Goal: Transaction & Acquisition: Obtain resource

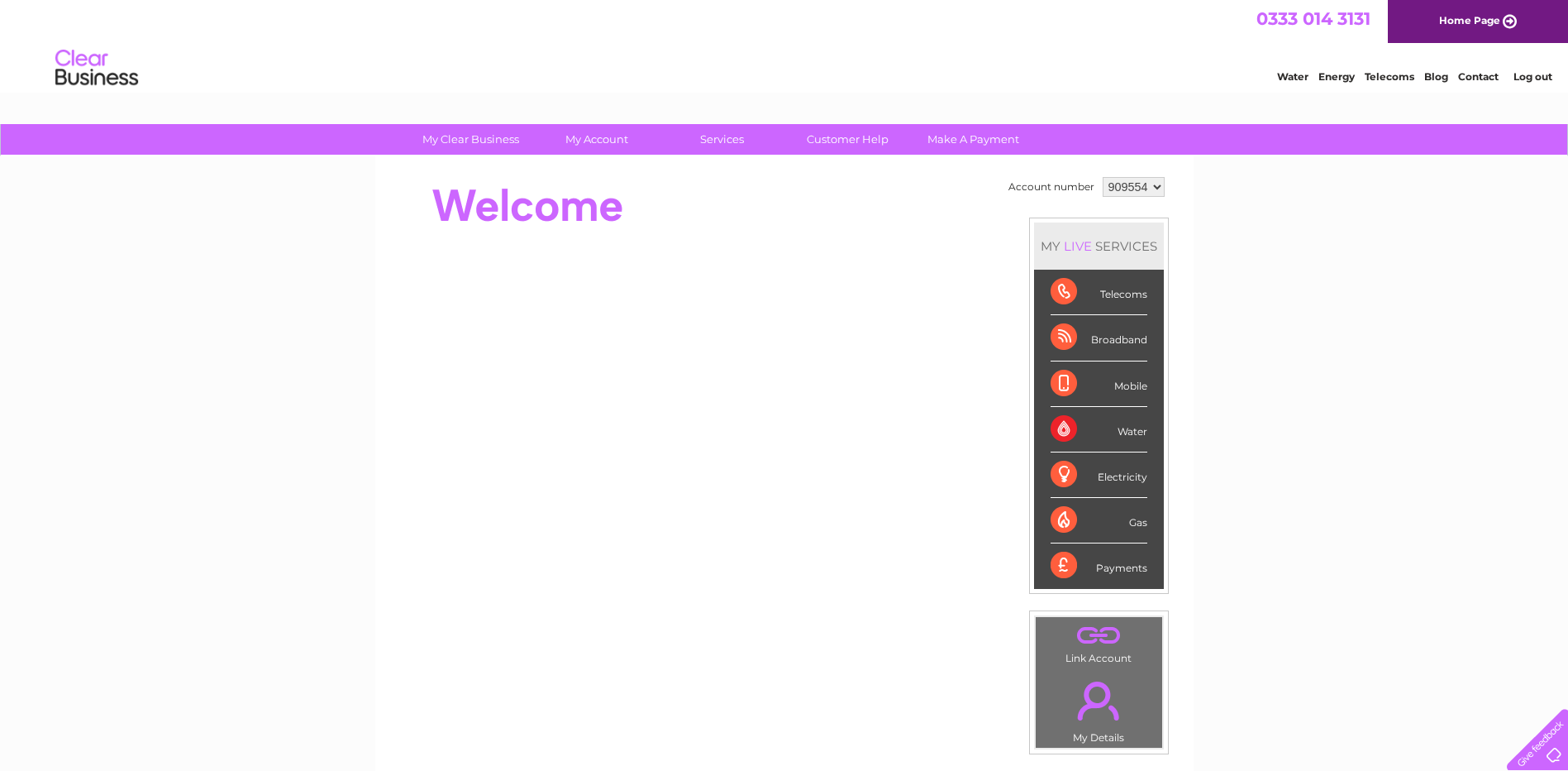
click at [1113, 436] on div "Water" at bounding box center [1099, 430] width 97 height 46
click at [1069, 427] on div "Water" at bounding box center [1099, 430] width 97 height 46
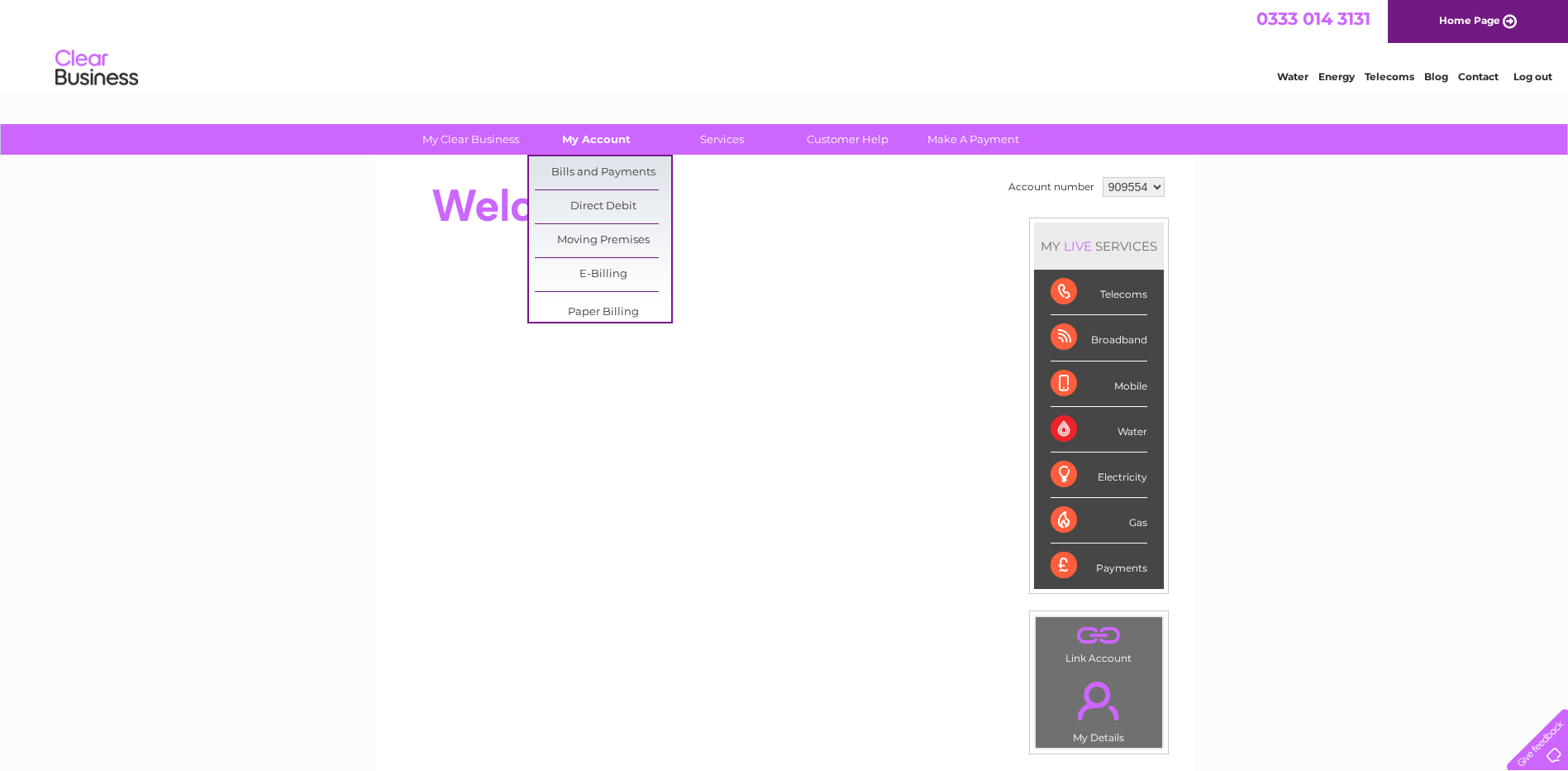
click at [613, 140] on link "My Account" at bounding box center [596, 139] width 137 height 31
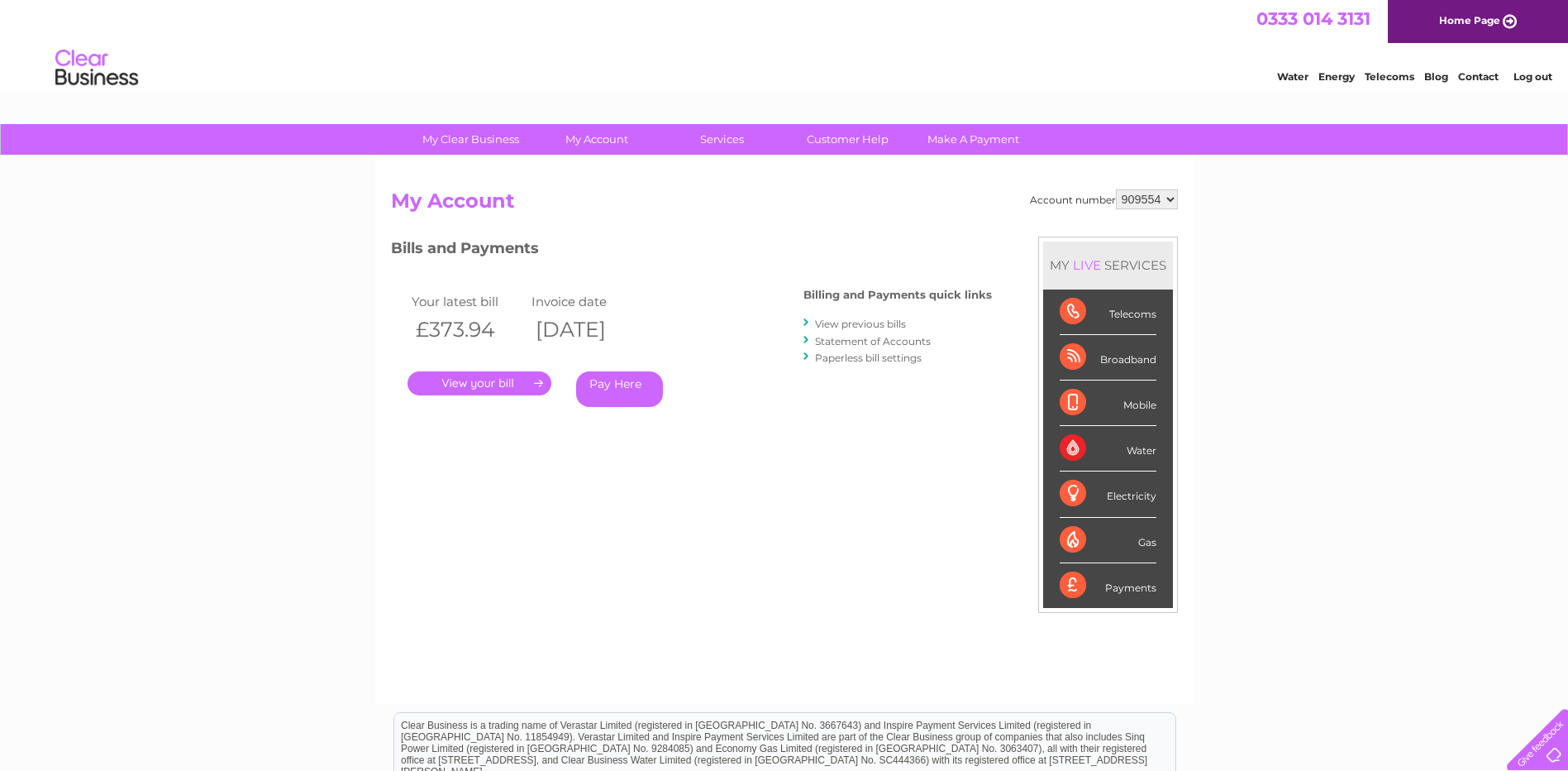
click at [899, 325] on link "View previous bills" at bounding box center [860, 324] width 91 height 13
click at [894, 324] on link "View previous bills" at bounding box center [860, 324] width 91 height 13
click at [808, 321] on div at bounding box center [807, 323] width 8 height 16
click at [829, 321] on link "View previous bills" at bounding box center [860, 324] width 91 height 13
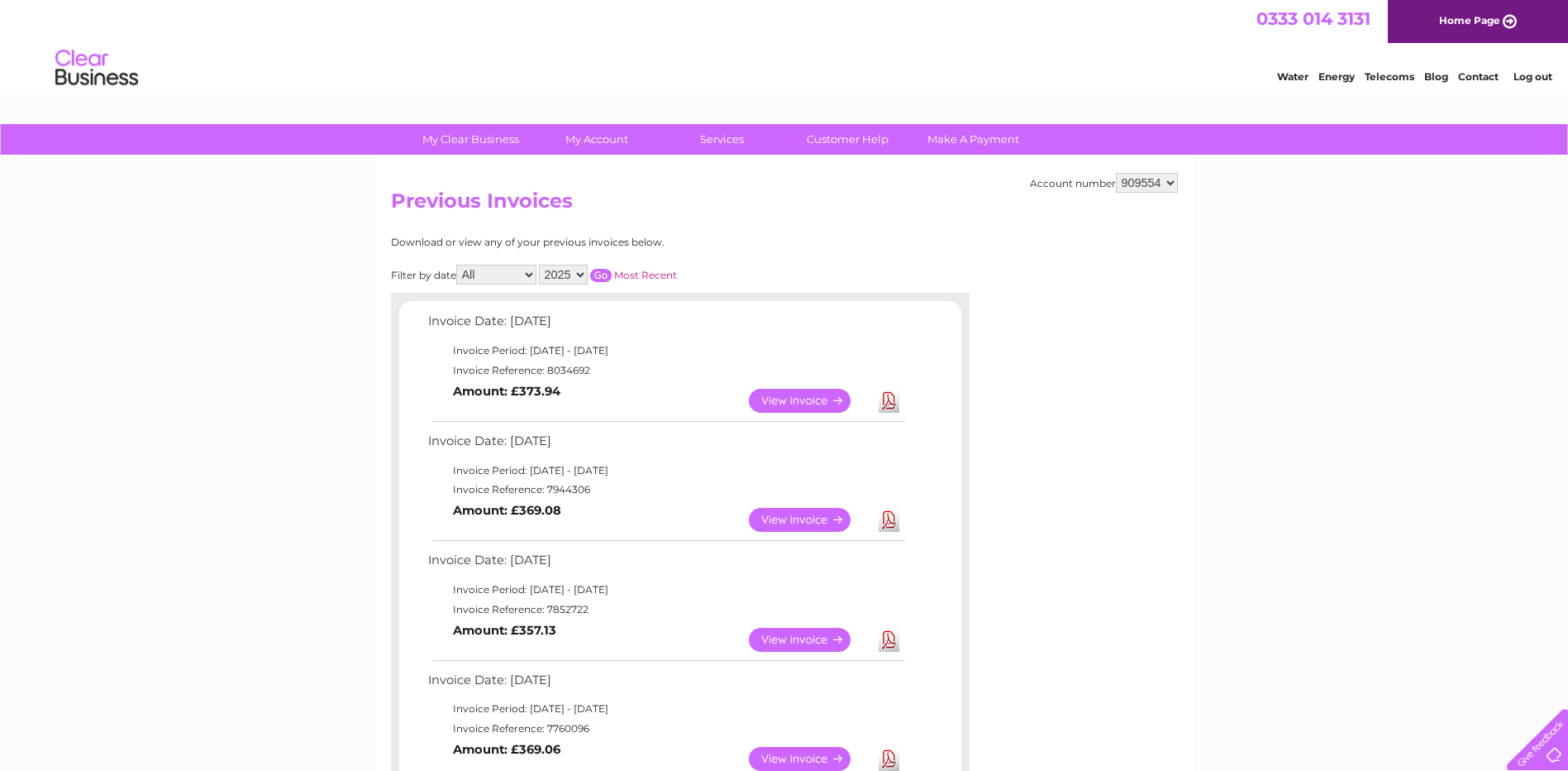
click at [583, 276] on select "2025 2024 2023 2022" at bounding box center [563, 275] width 48 height 20
select select "2024"
click at [540, 265] on select "2025 2024 2023 2022" at bounding box center [563, 275] width 48 height 20
click at [601, 273] on input "button" at bounding box center [601, 275] width 22 height 13
click at [1168, 181] on select "909554 924732 924734" at bounding box center [1147, 183] width 62 height 20
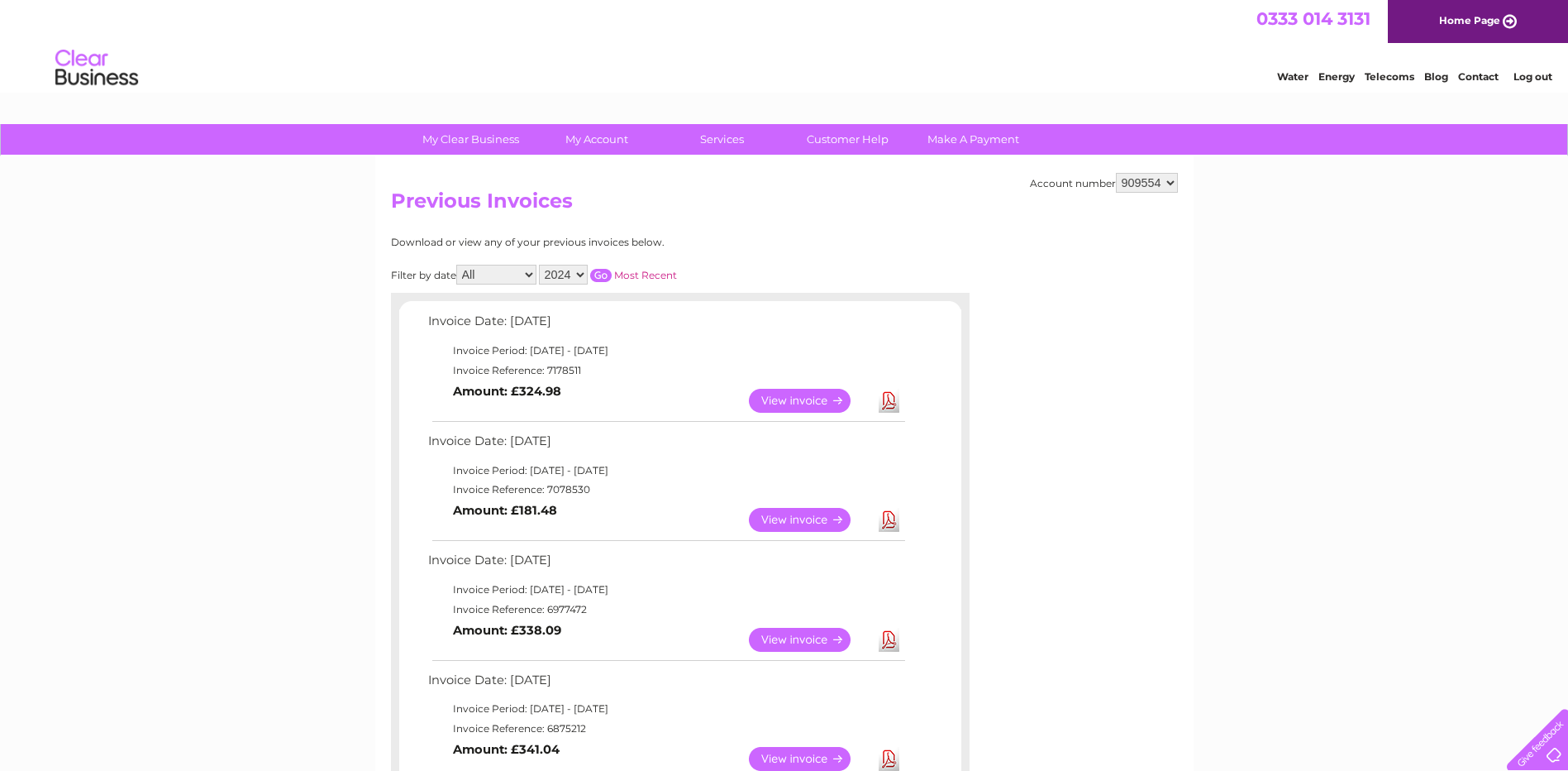
select select "924732"
click at [1116, 173] on select "909554 924732 924734" at bounding box center [1147, 183] width 62 height 20
click at [580, 273] on select "2025 2024 2023 2022" at bounding box center [563, 275] width 48 height 20
select select "2024"
click at [540, 265] on select "2025 2024 2023 2022" at bounding box center [563, 275] width 48 height 20
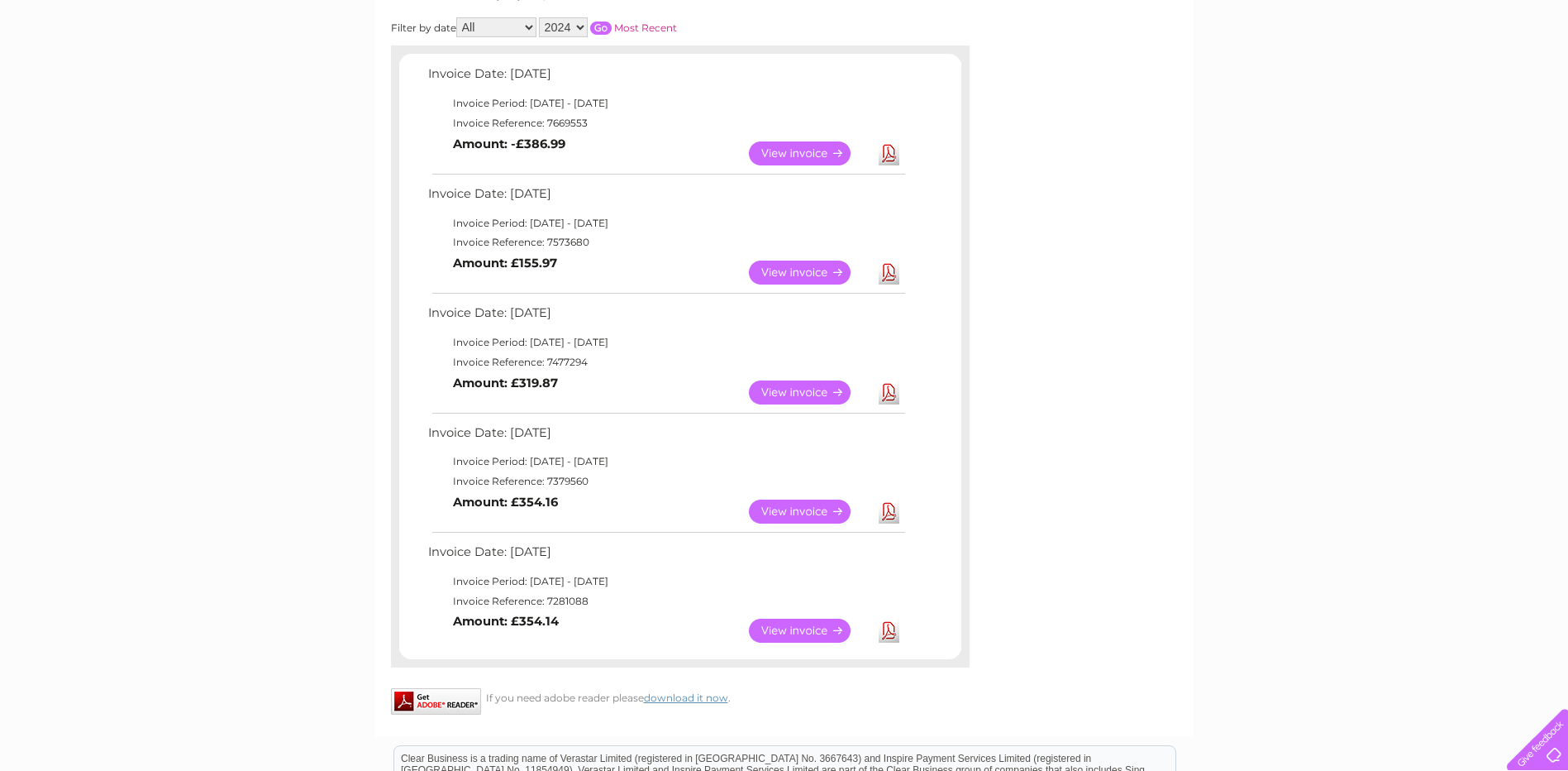
scroll to position [248, 0]
click at [601, 33] on input "button" at bounding box center [601, 28] width 22 height 13
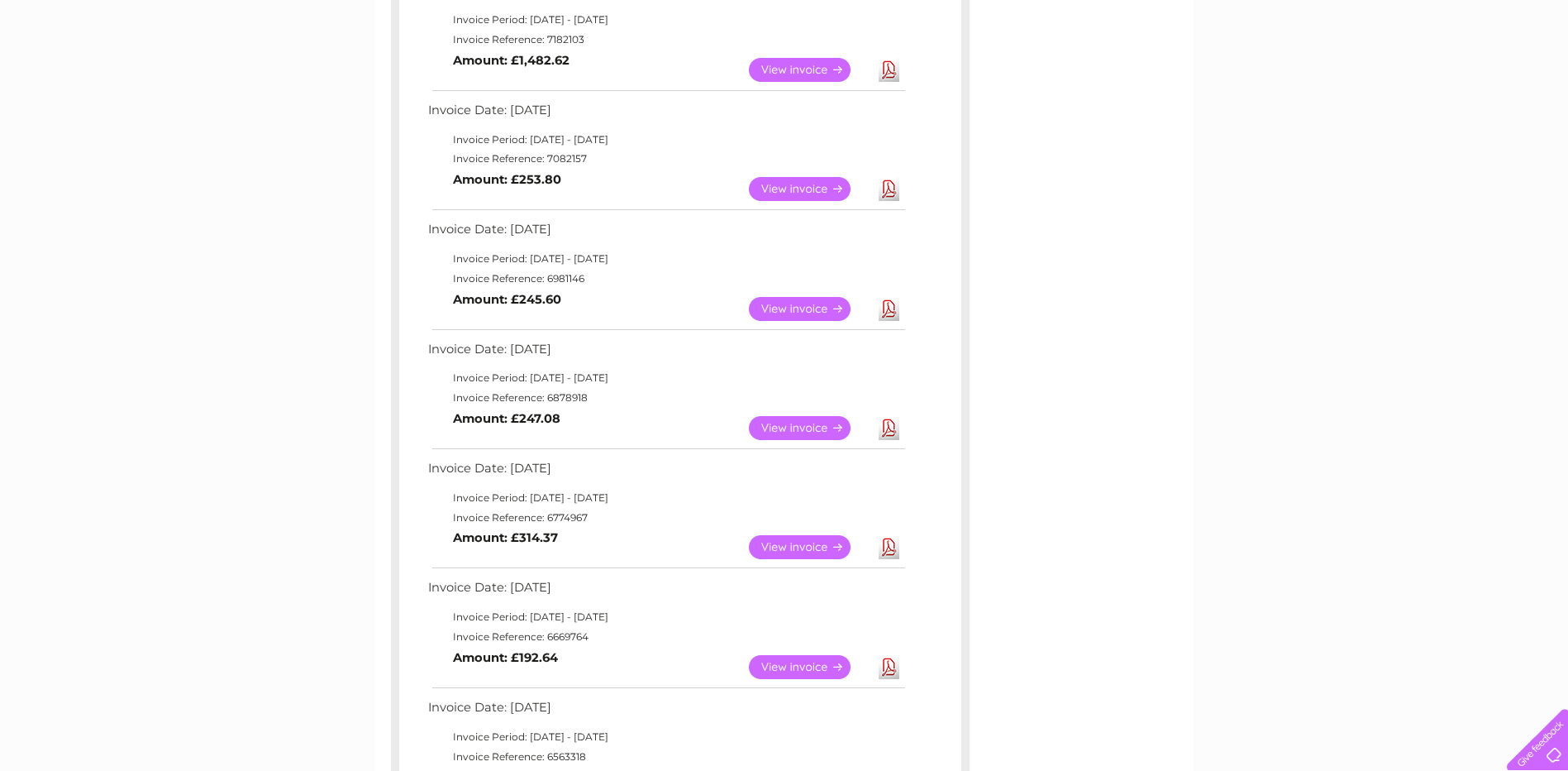
scroll to position [83, 0]
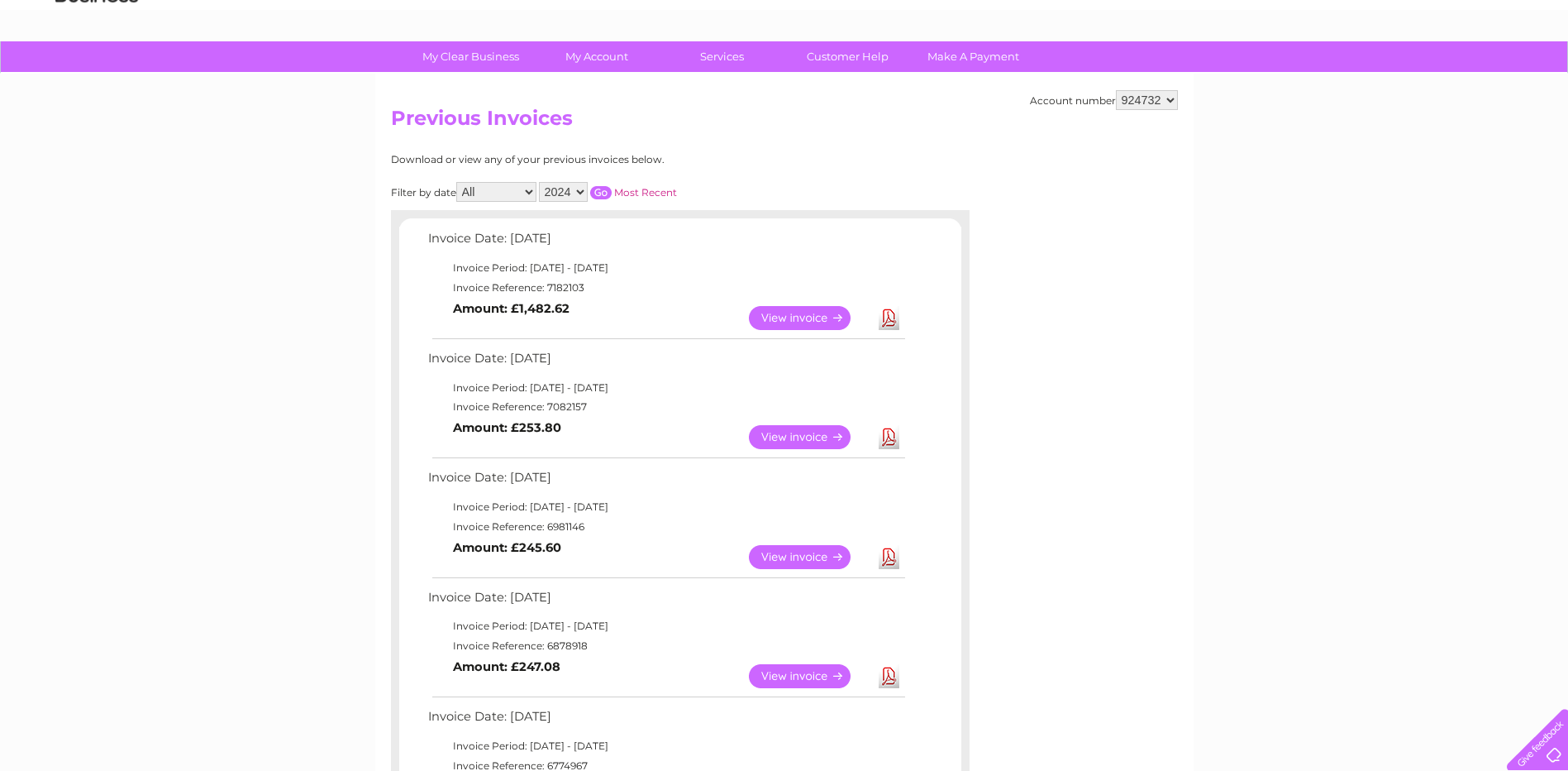
click at [1165, 93] on select "909554 924732 924734" at bounding box center [1147, 100] width 62 height 20
select select "924734"
click at [1116, 90] on select "909554 924732 924734" at bounding box center [1147, 100] width 62 height 20
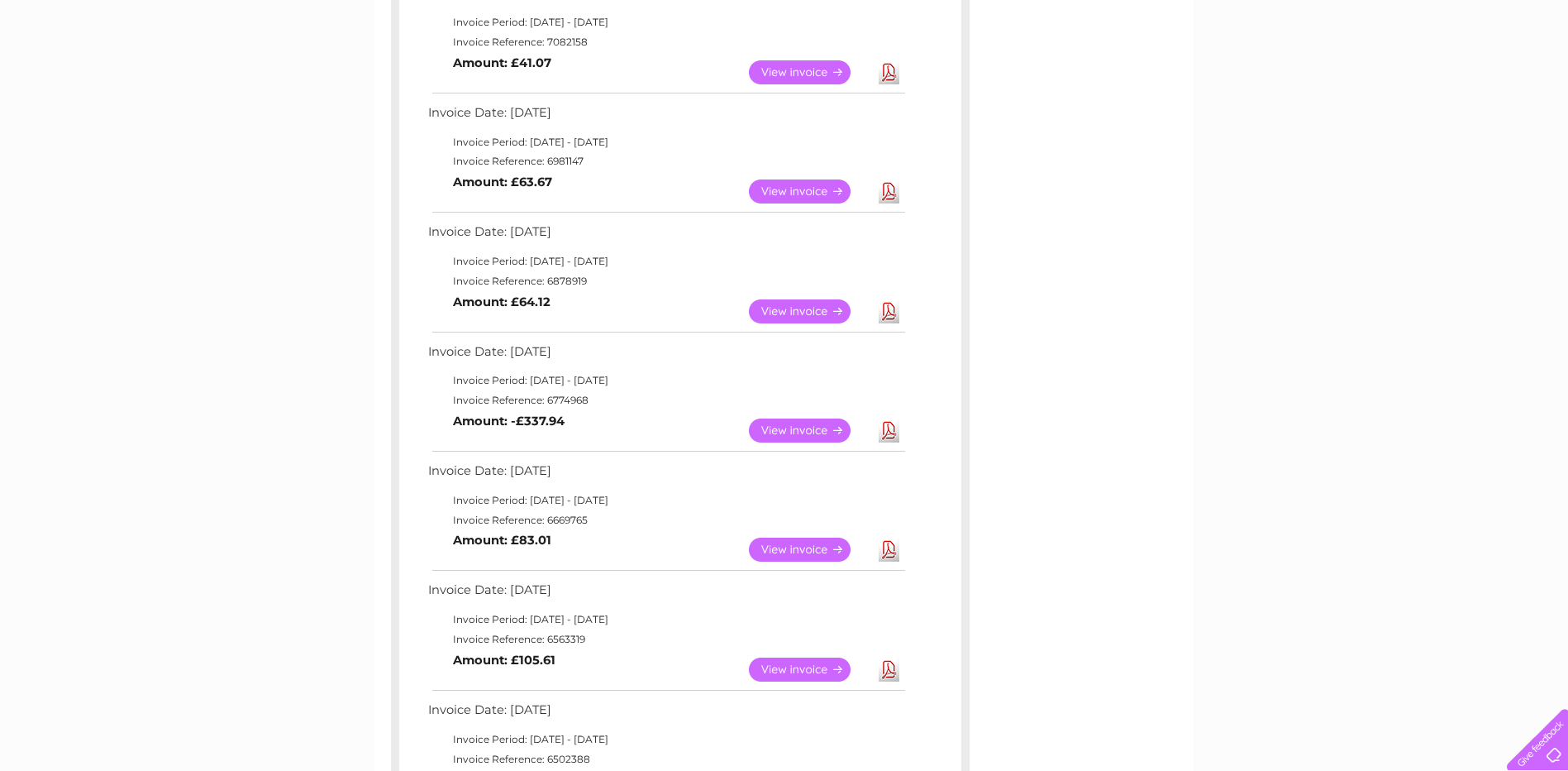
scroll to position [330, 0]
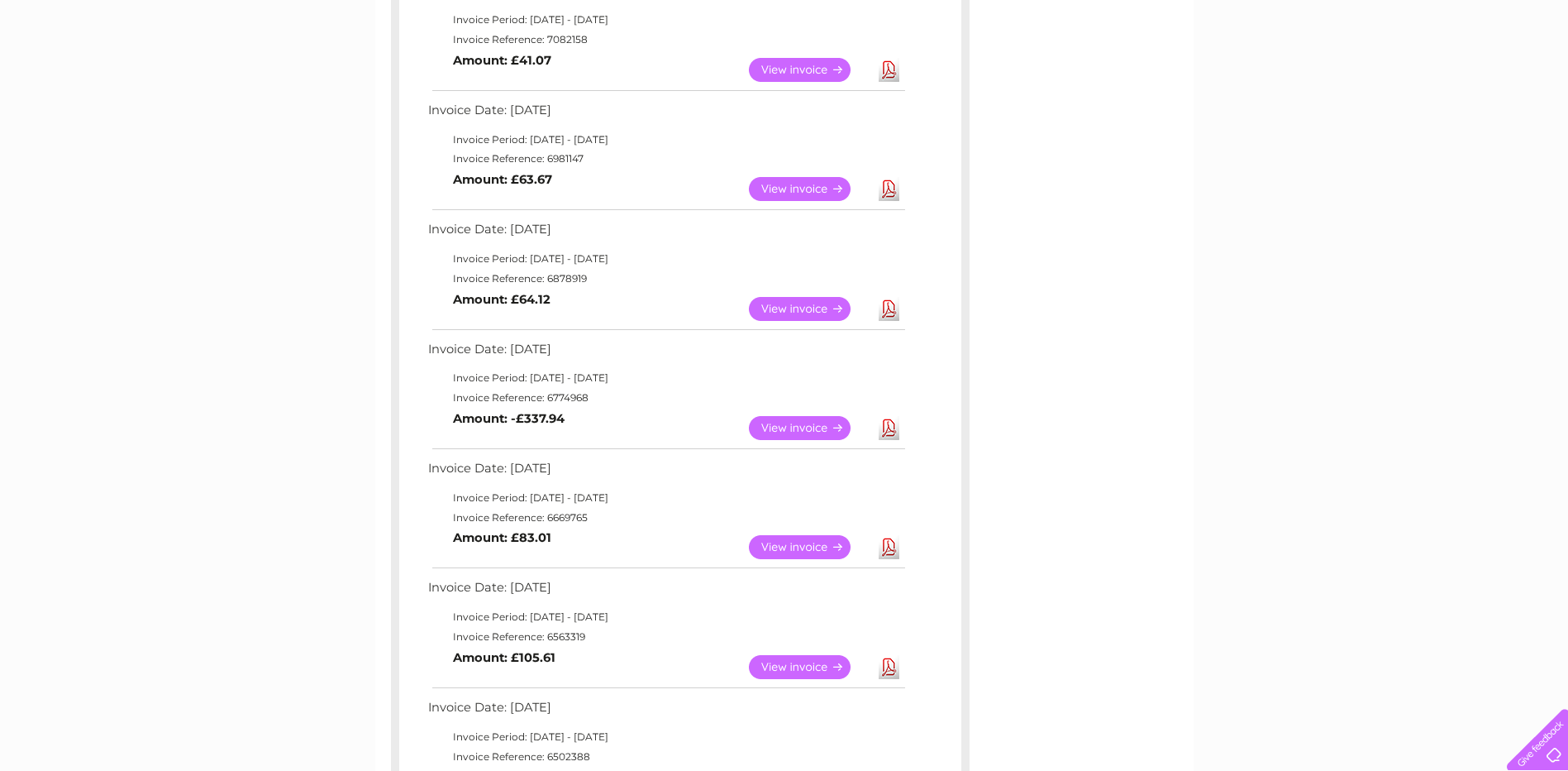
click at [605, 393] on td "Invoice Reference: 6774968" at bounding box center [666, 398] width 484 height 20
click at [811, 428] on link "View" at bounding box center [810, 428] width 122 height 24
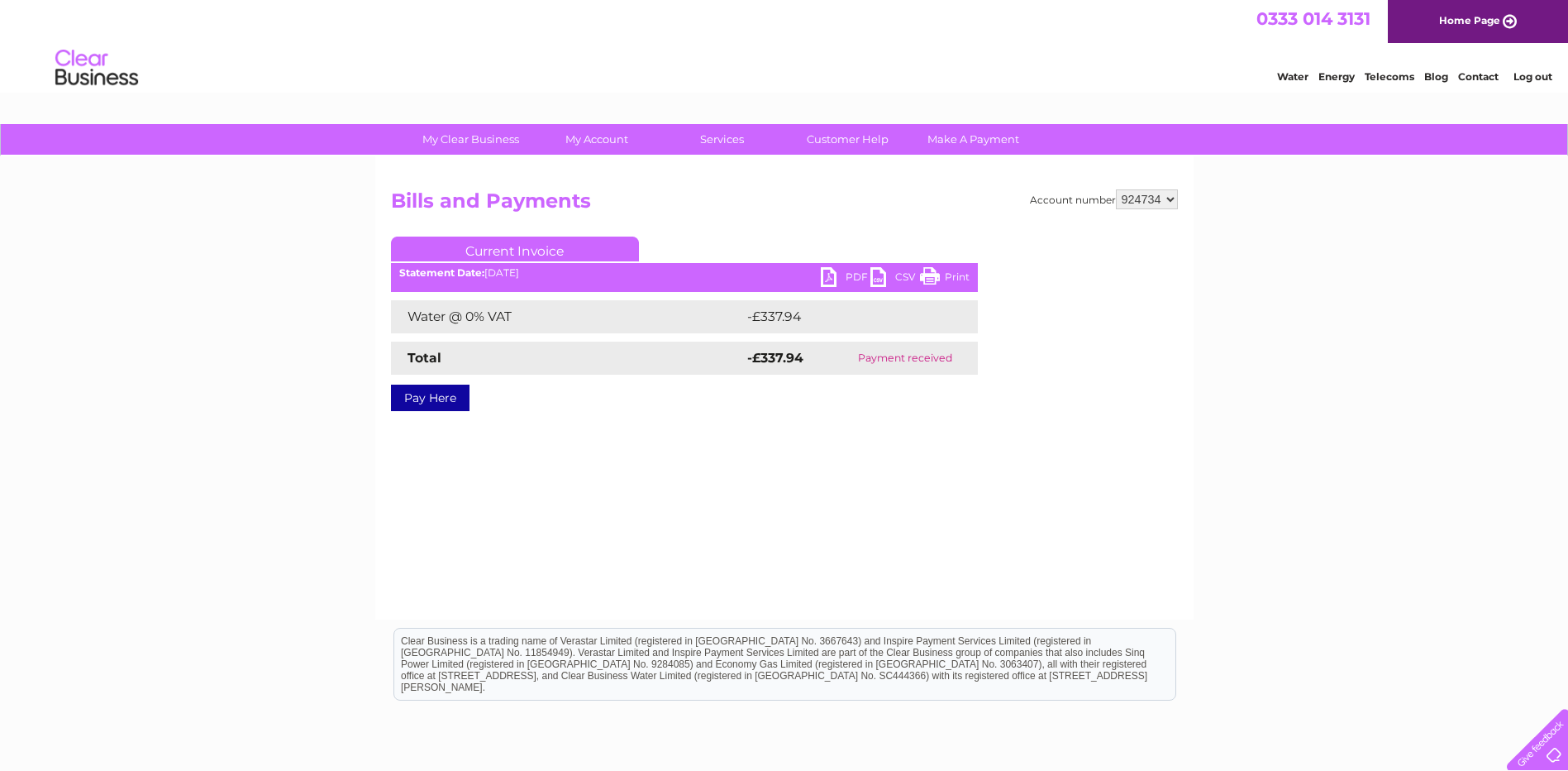
click at [853, 275] on link "PDF" at bounding box center [845, 279] width 49 height 24
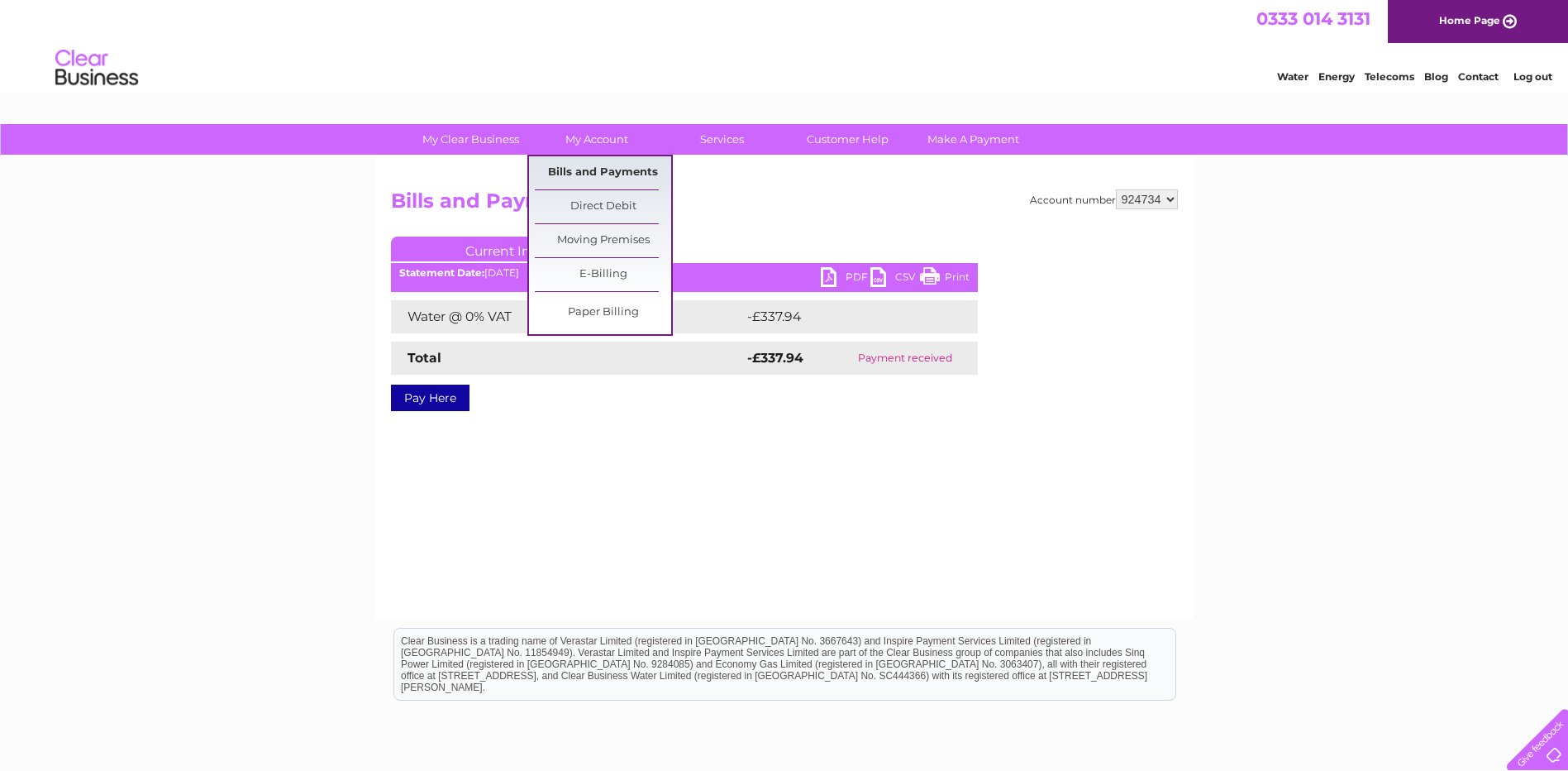
click at [598, 177] on link "Bills and Payments" at bounding box center [603, 173] width 137 height 33
click at [593, 175] on link "Bills and Payments" at bounding box center [603, 173] width 137 height 33
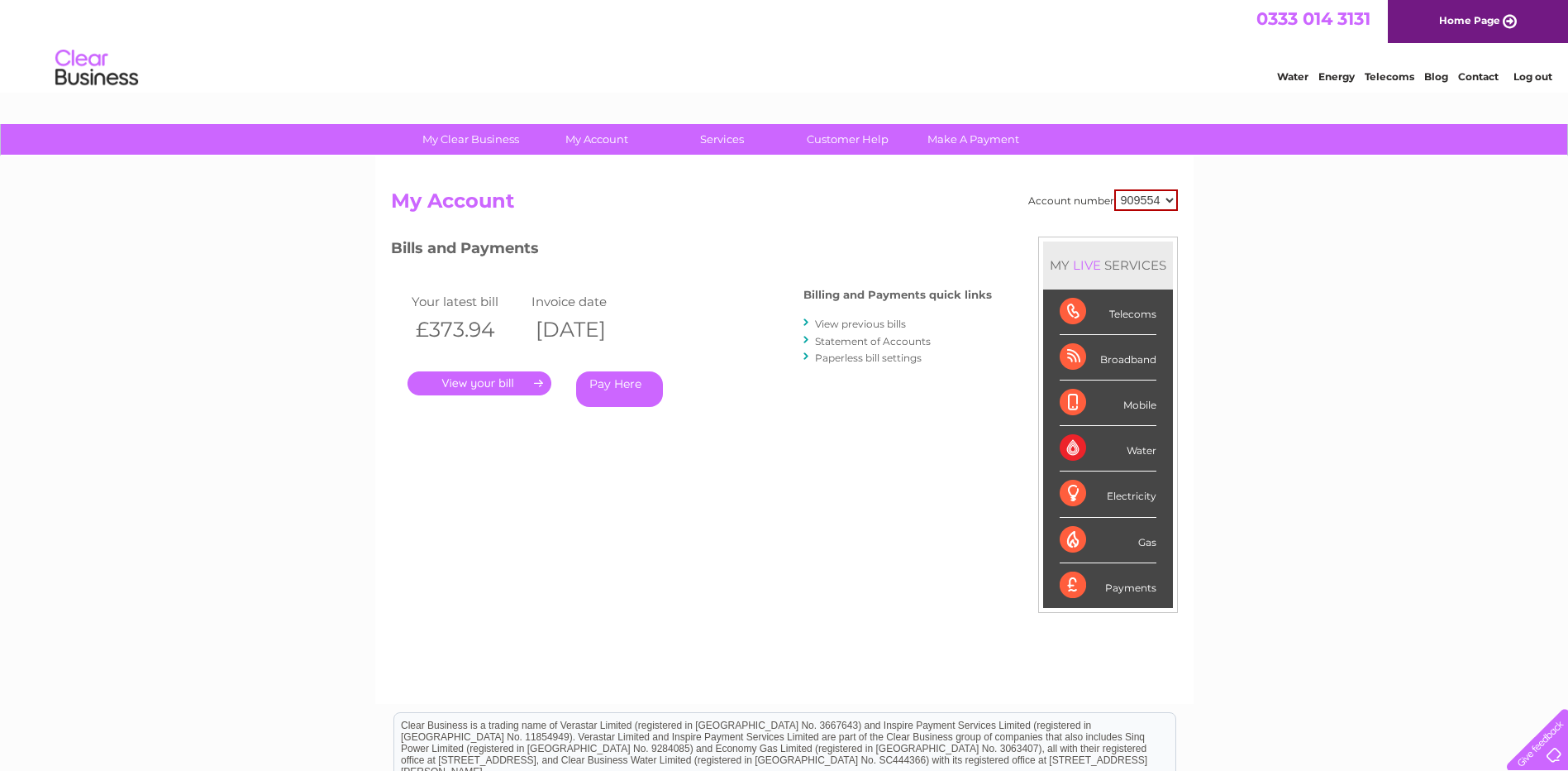
click at [1072, 448] on div "Water" at bounding box center [1108, 448] width 97 height 46
click at [1173, 205] on select "909554 924732 924734" at bounding box center [1146, 200] width 63 height 22
select select "924734"
click at [1114, 189] on select "909554 924732 924734" at bounding box center [1146, 200] width 63 height 22
click at [853, 320] on link "View previous bills" at bounding box center [860, 324] width 91 height 13
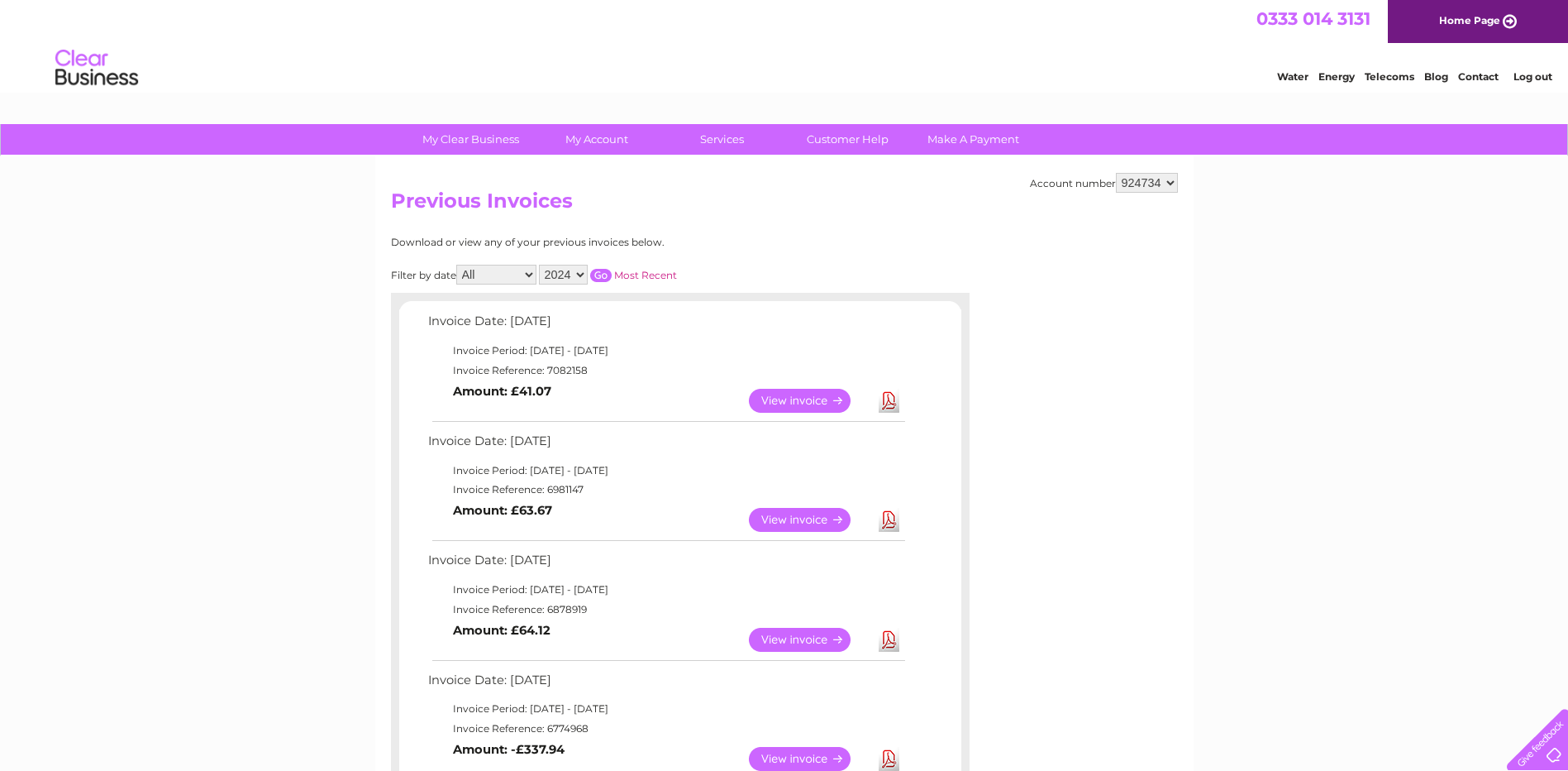
click at [886, 400] on link "Download" at bounding box center [889, 401] width 21 height 24
click at [891, 633] on link "Download" at bounding box center [889, 639] width 21 height 24
